Goal: Task Accomplishment & Management: Use online tool/utility

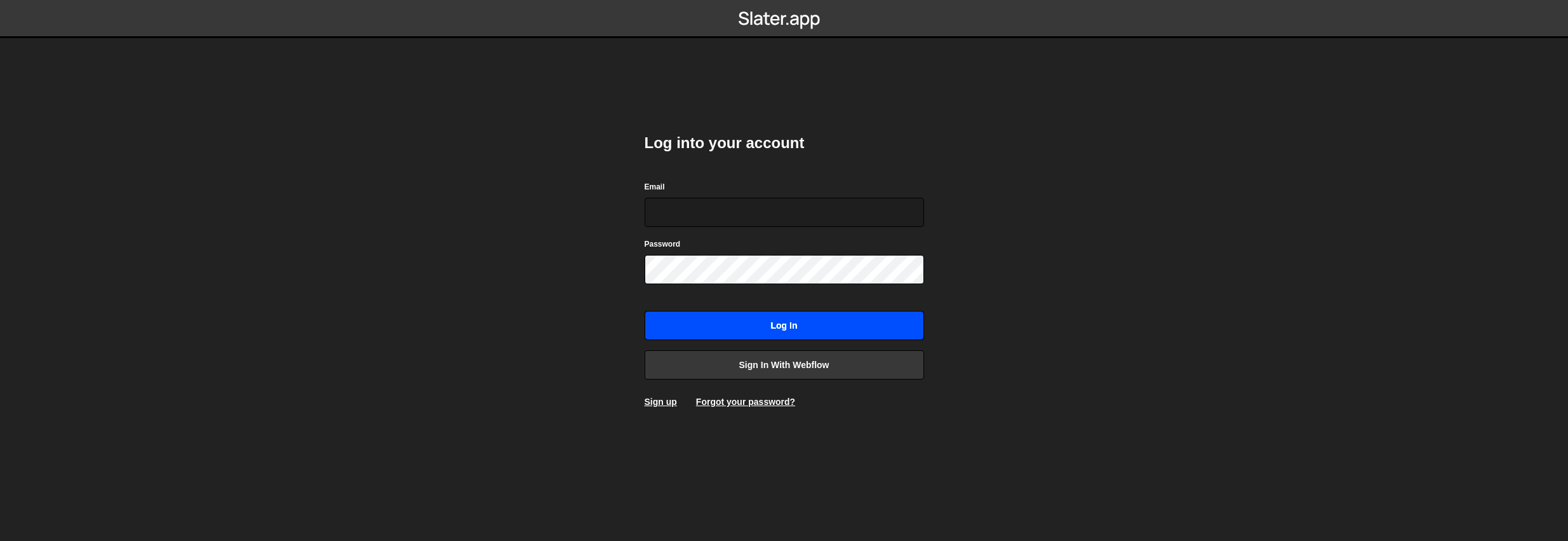
click at [772, 333] on input "Log in" at bounding box center [784, 325] width 279 height 29
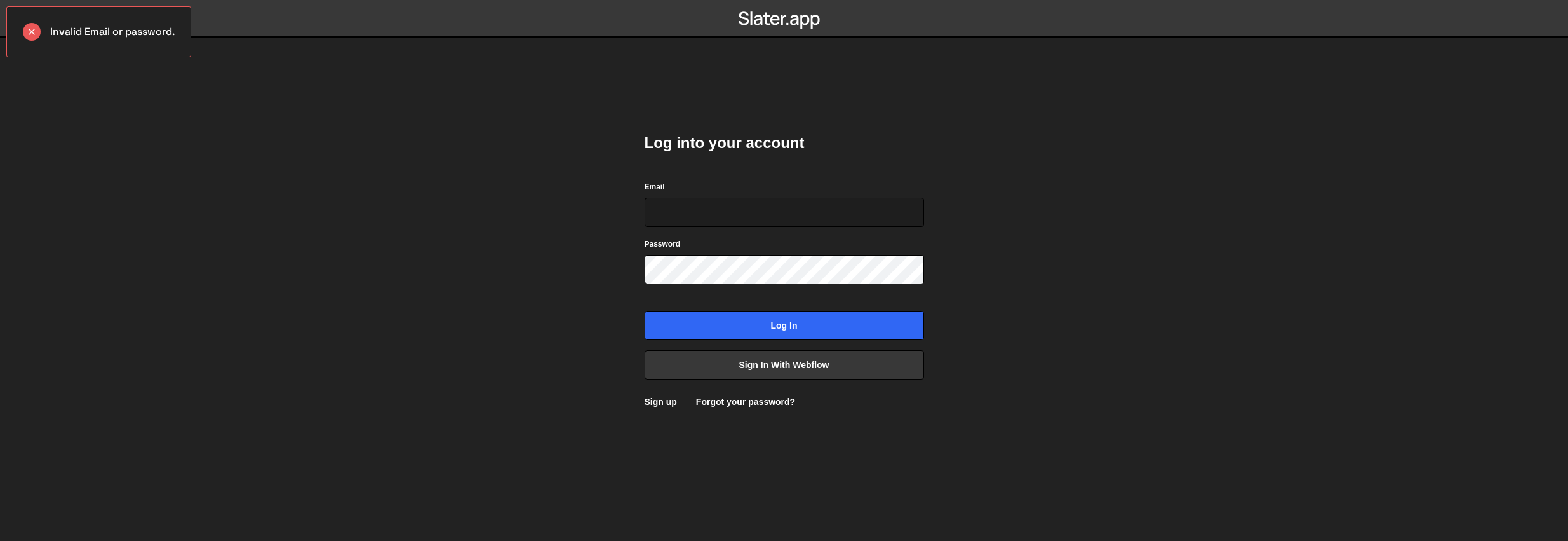
click at [525, 287] on body "Invalid Email or password. Log into your account Email Password Log in Sign in …" at bounding box center [784, 270] width 1568 height 541
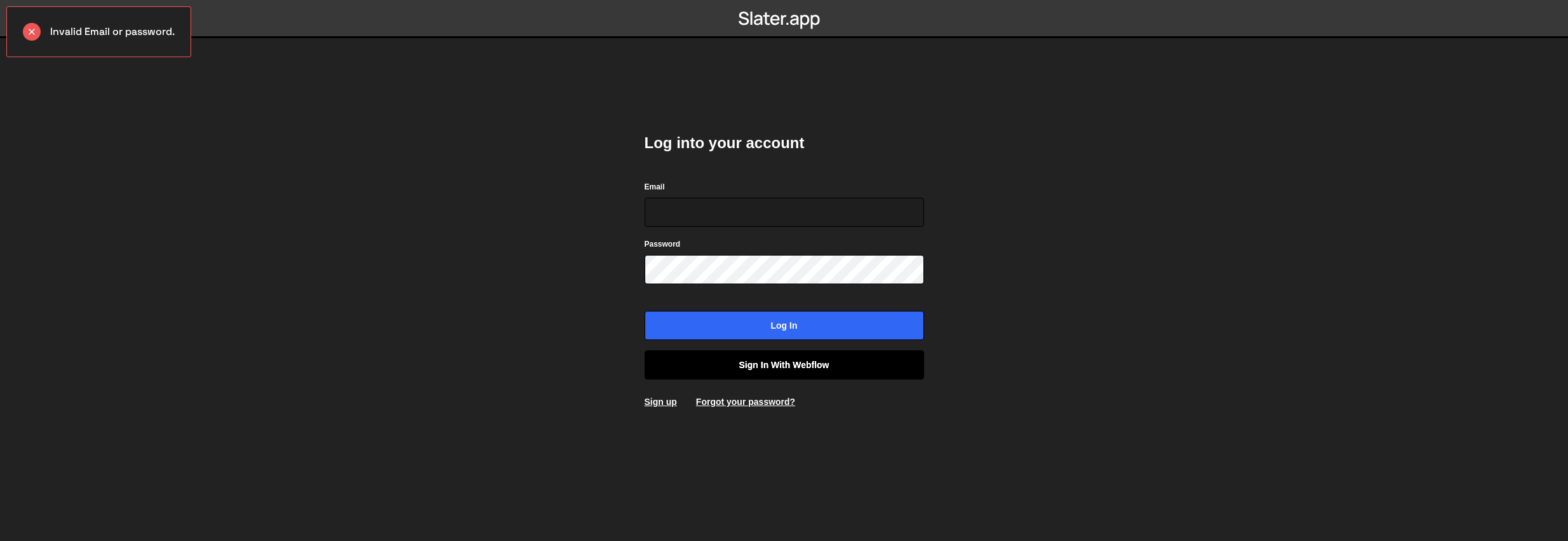
click at [743, 366] on link "Sign in with Webflow" at bounding box center [784, 364] width 279 height 29
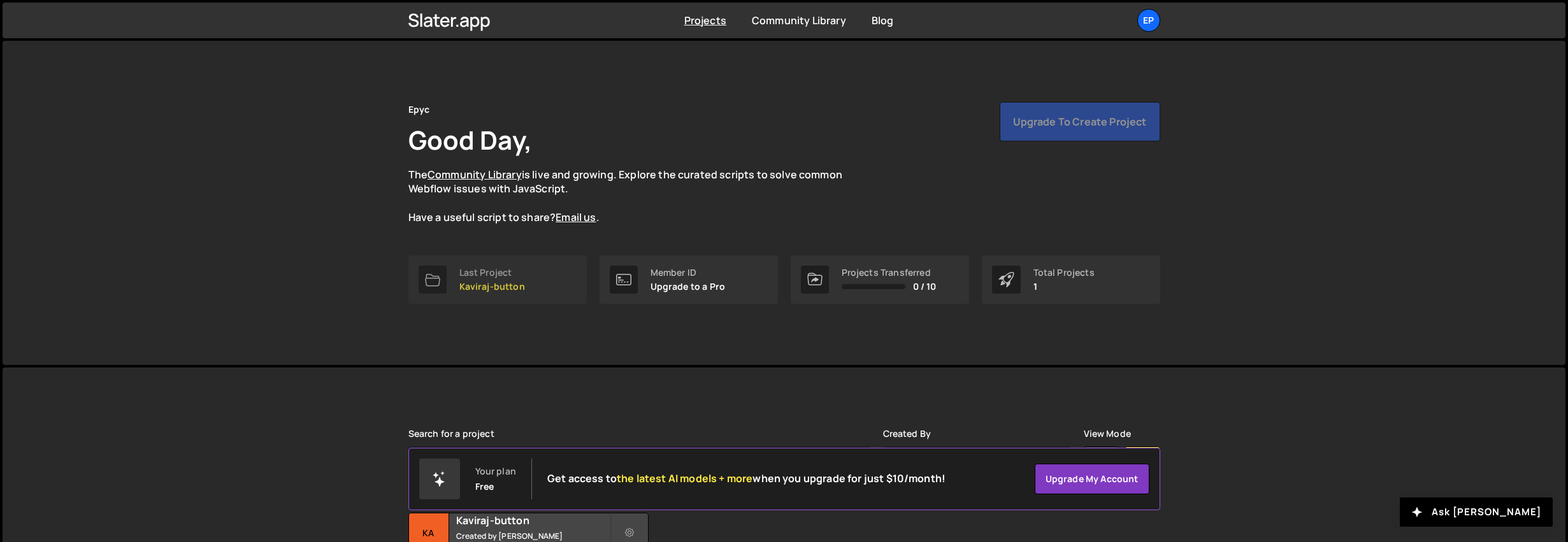
click at [465, 282] on p "Kaviraj-button" at bounding box center [491, 287] width 65 height 10
